Goal: Task Accomplishment & Management: Manage account settings

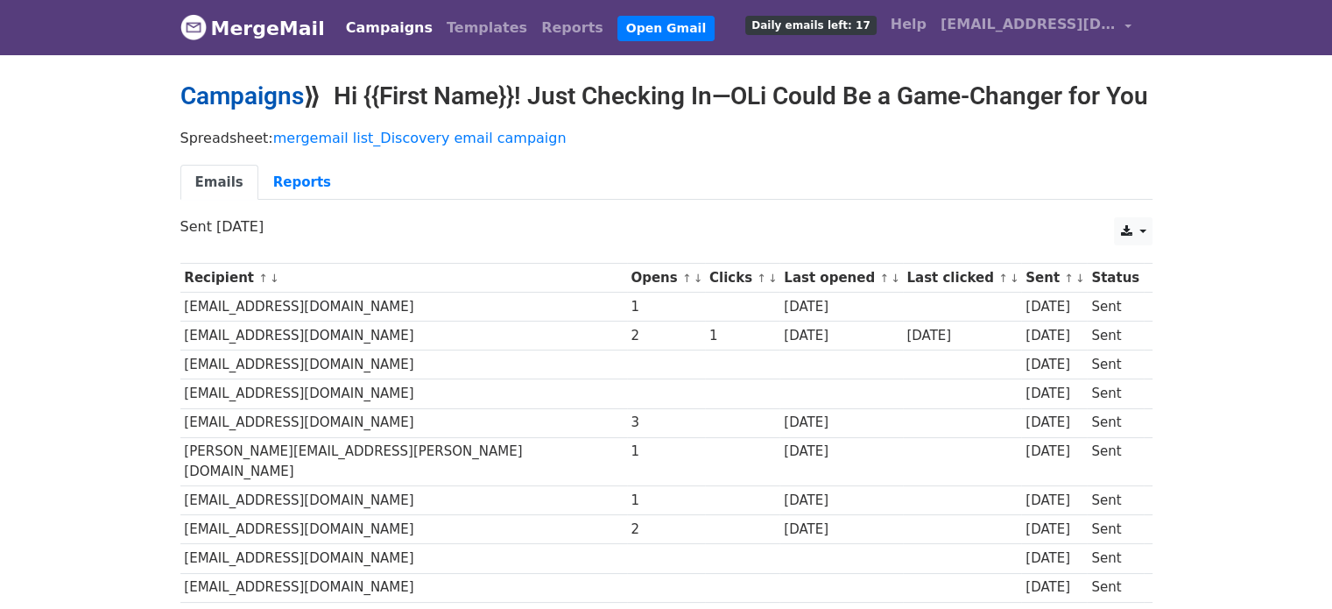
click at [261, 96] on link "Campaigns" at bounding box center [241, 95] width 123 height 29
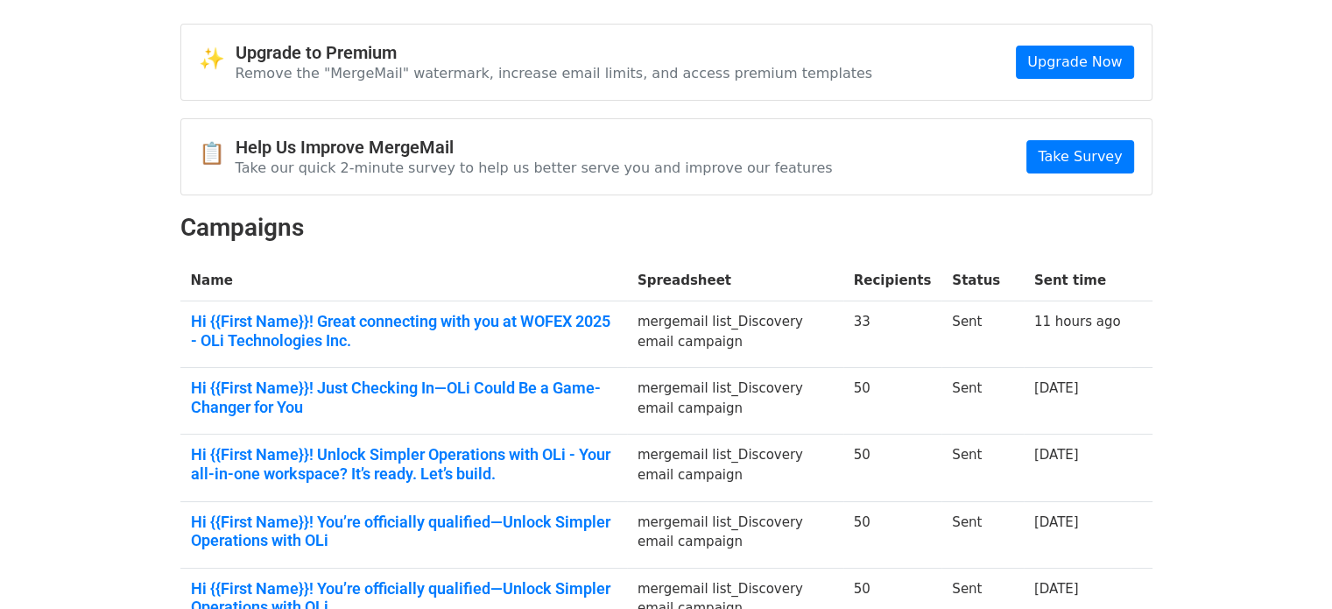
scroll to position [88, 0]
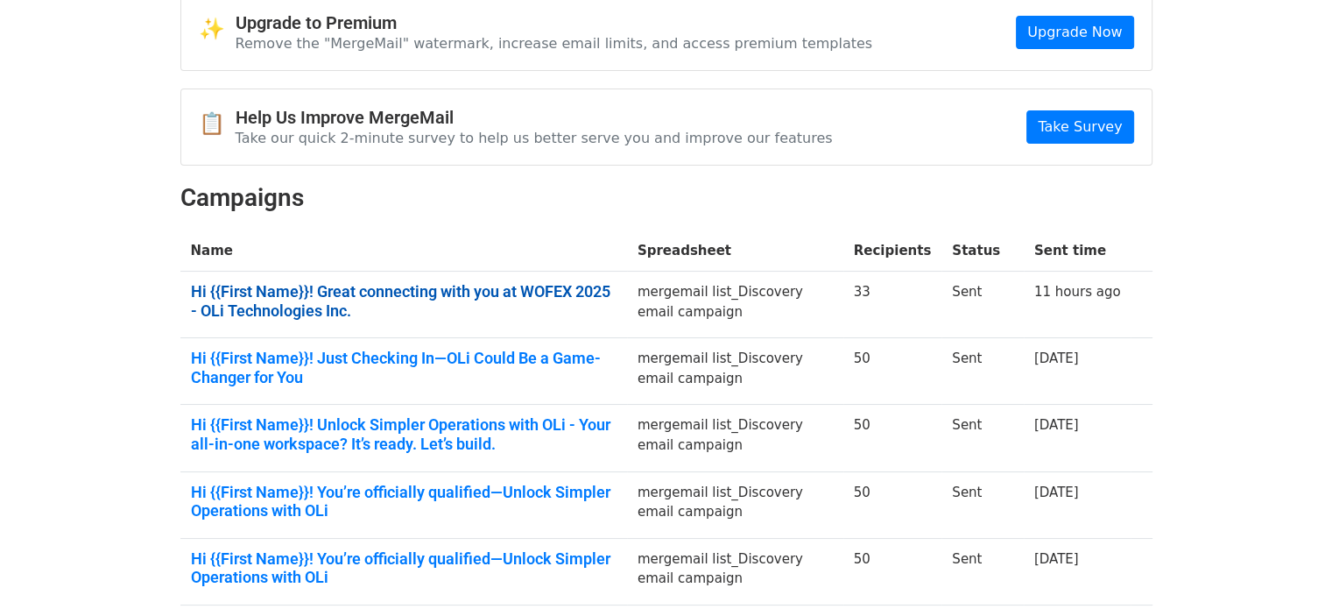
click at [424, 288] on link "Hi {{First Name}}! Great connecting with you at WOFEX 2025 - OLi Technologies I…" at bounding box center [404, 301] width 426 height 38
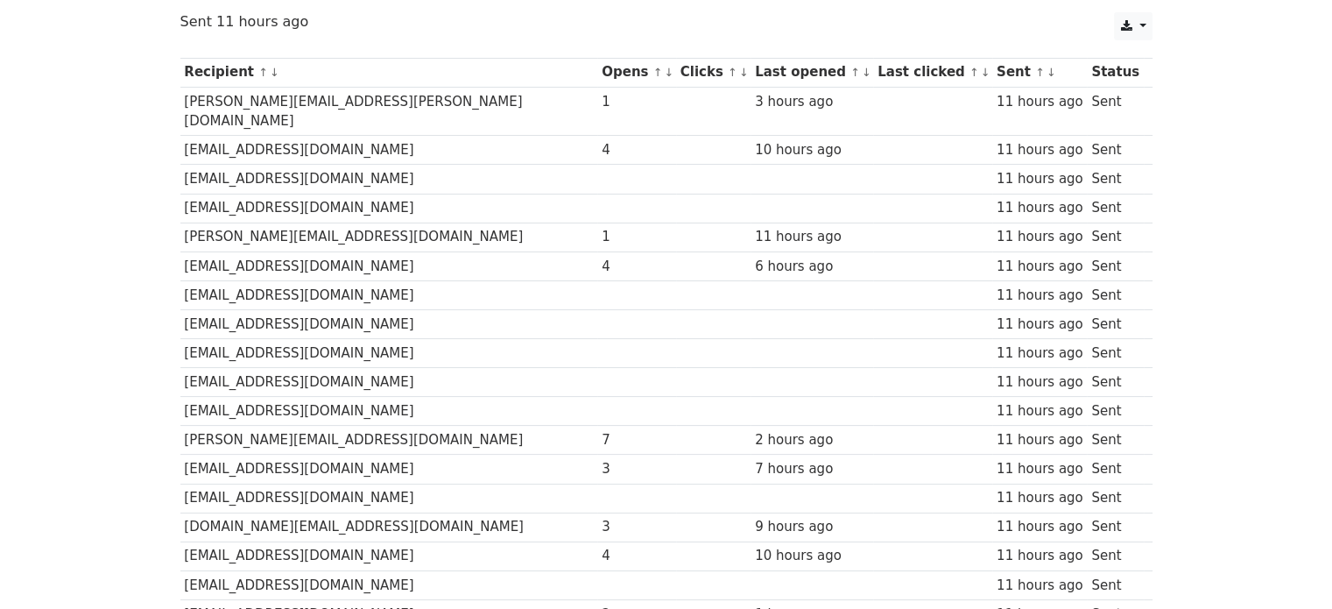
scroll to position [116, 0]
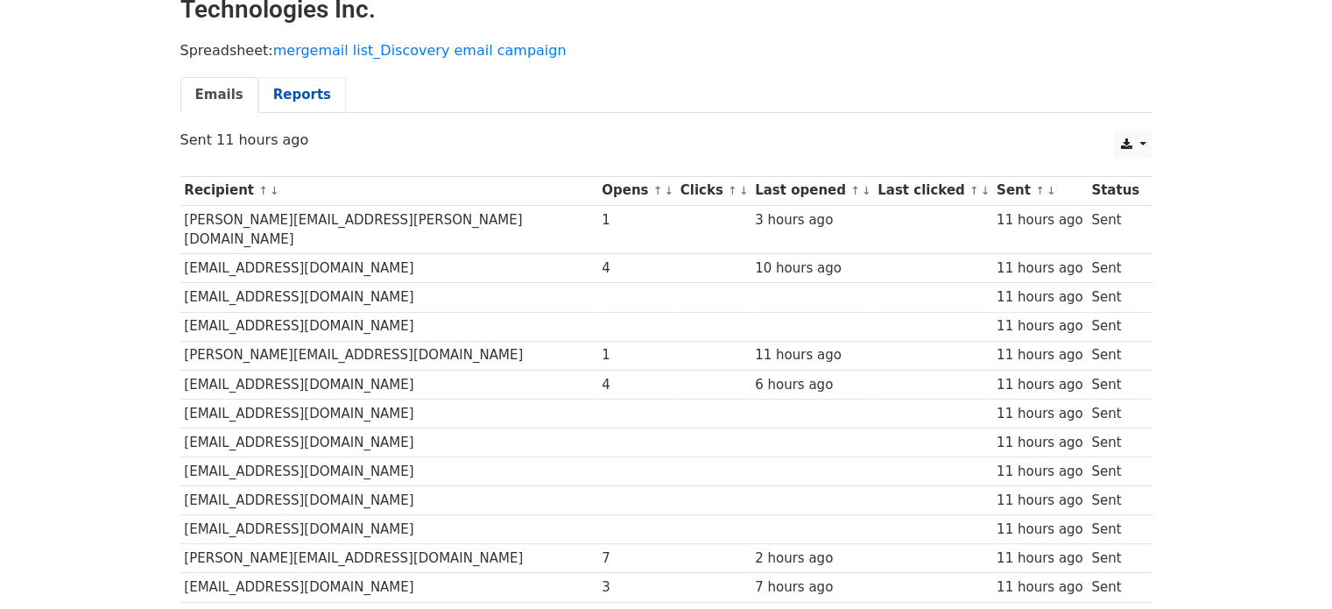
click at [283, 91] on link "Reports" at bounding box center [302, 95] width 88 height 36
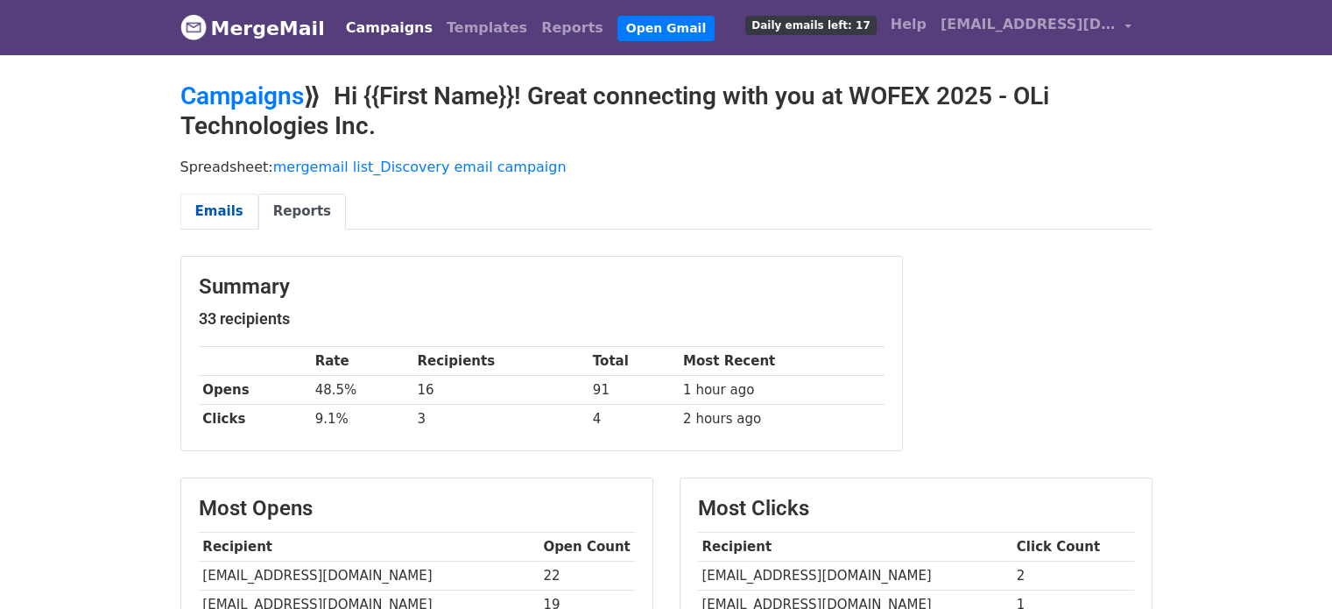
click at [201, 209] on link "Emails" at bounding box center [219, 212] width 78 height 36
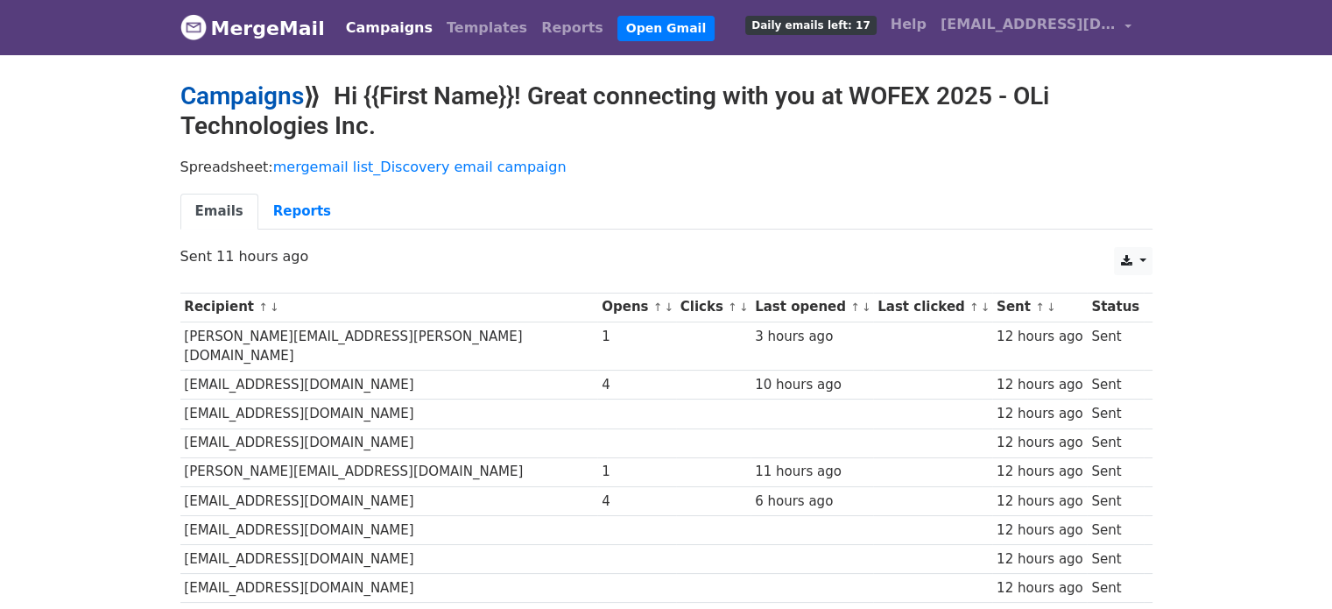
click at [267, 94] on link "Campaigns" at bounding box center [241, 95] width 123 height 29
